Goal: Information Seeking & Learning: Learn about a topic

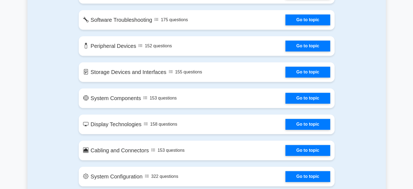
scroll to position [546, 0]
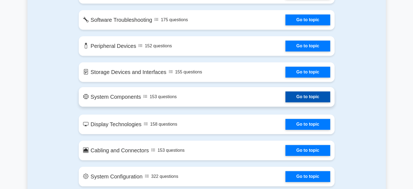
click at [289, 96] on link "Go to topic" at bounding box center [307, 96] width 45 height 11
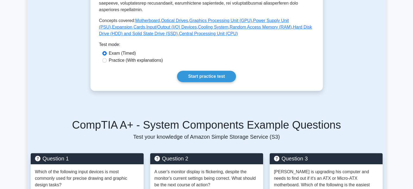
scroll to position [234, 0]
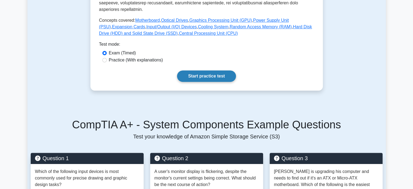
click at [201, 70] on link "Start practice test" at bounding box center [206, 75] width 59 height 11
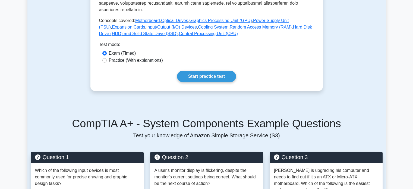
click at [6, 26] on main "Back to CompTIA A+ (CompTIA A+) Test Flashcards System Components Internal hard…" at bounding box center [206, 142] width 413 height 719
